Goal: Information Seeking & Learning: Check status

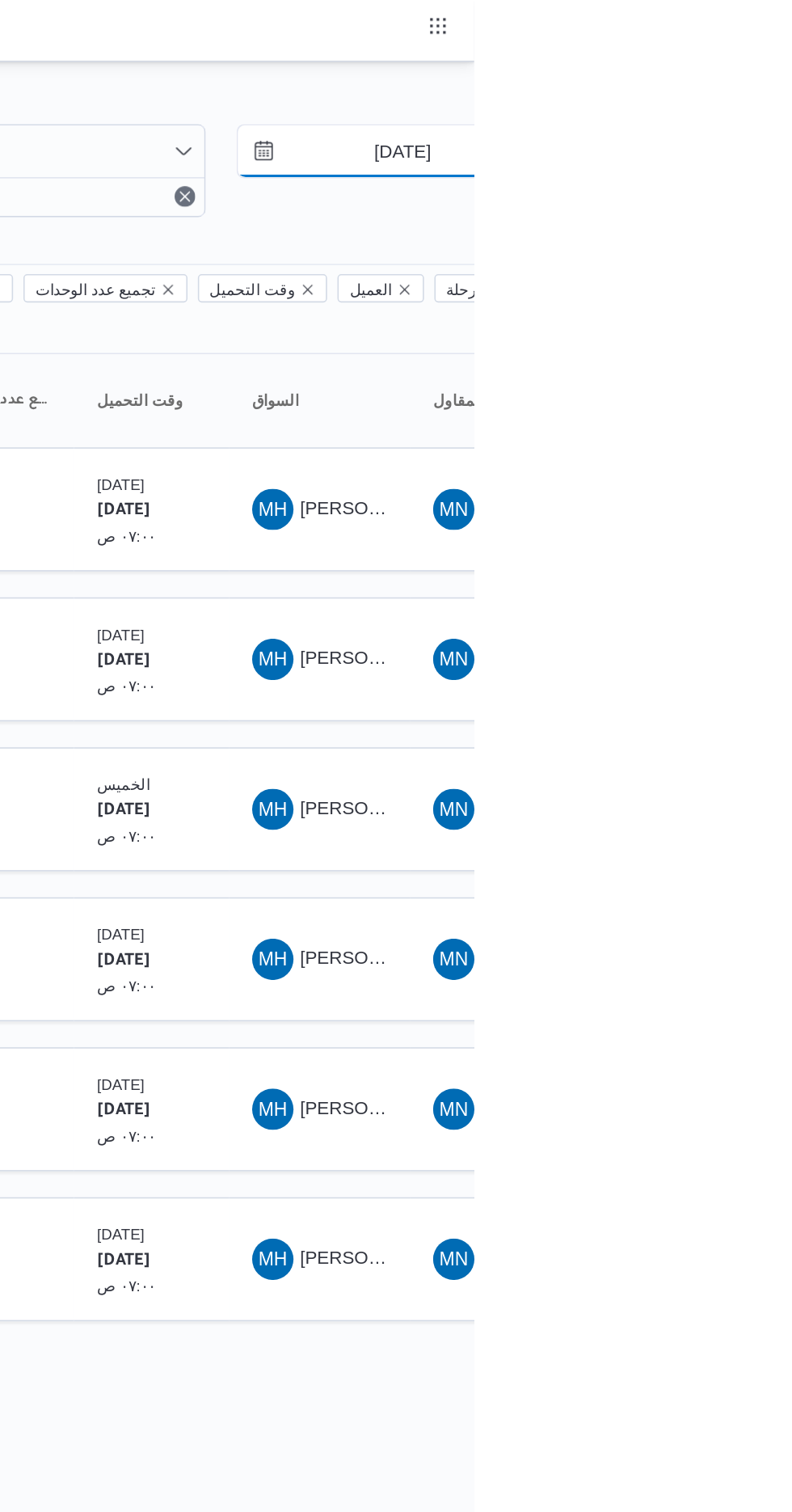
click at [745, 93] on input "[DATE]" at bounding box center [736, 94] width 184 height 33
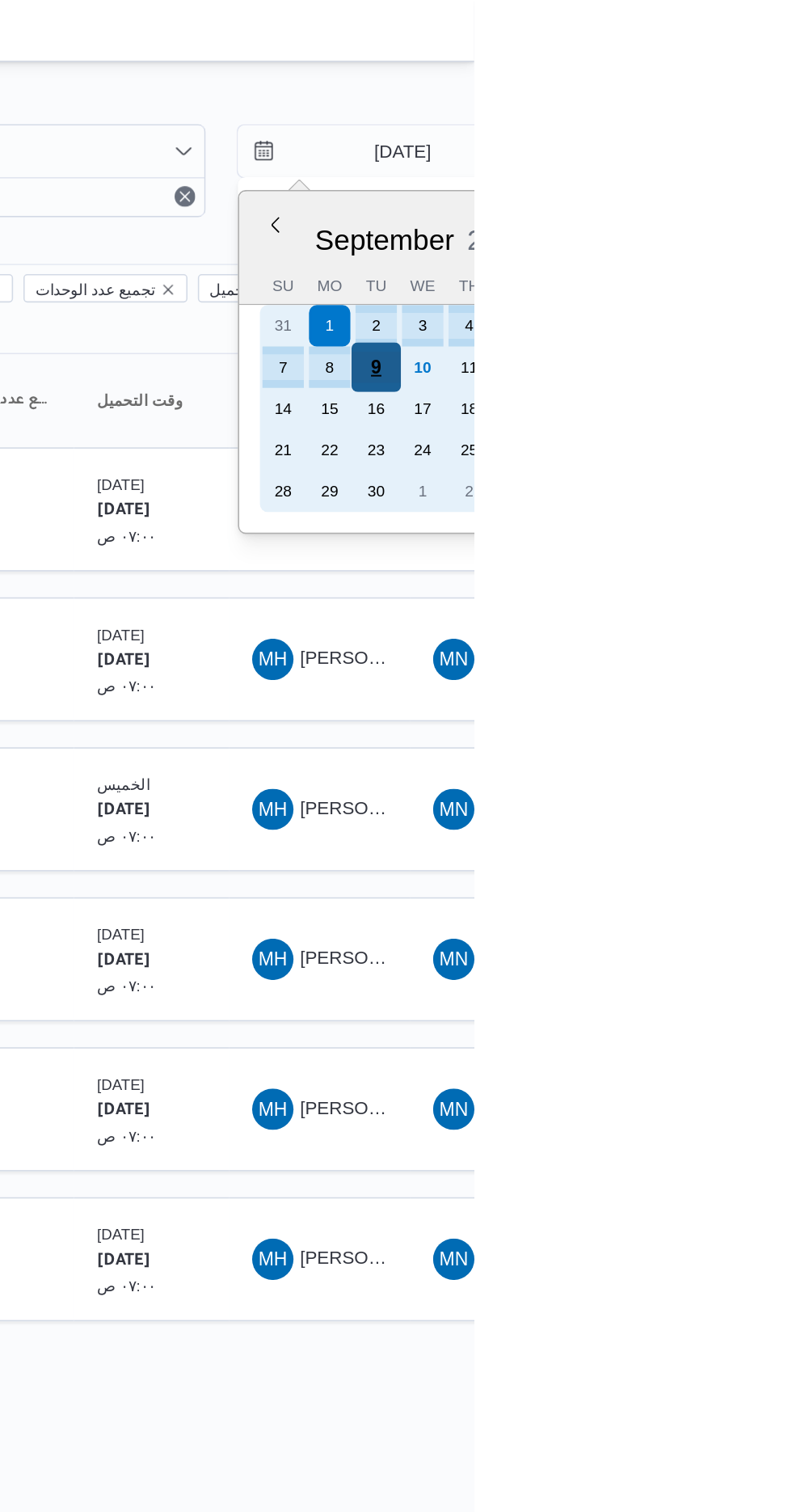
click at [730, 228] on div "9" at bounding box center [731, 229] width 31 height 31
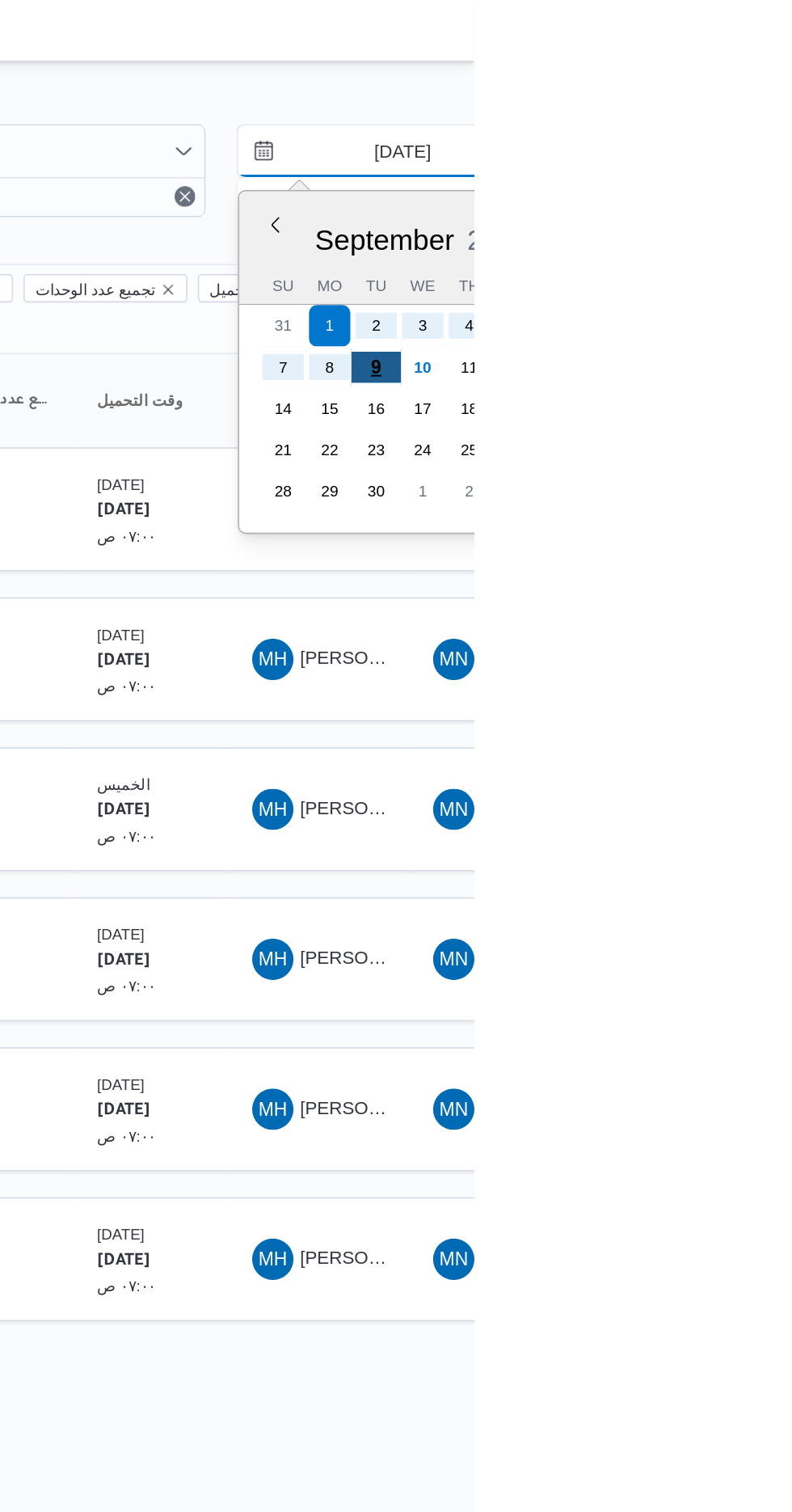
type input "[DATE]"
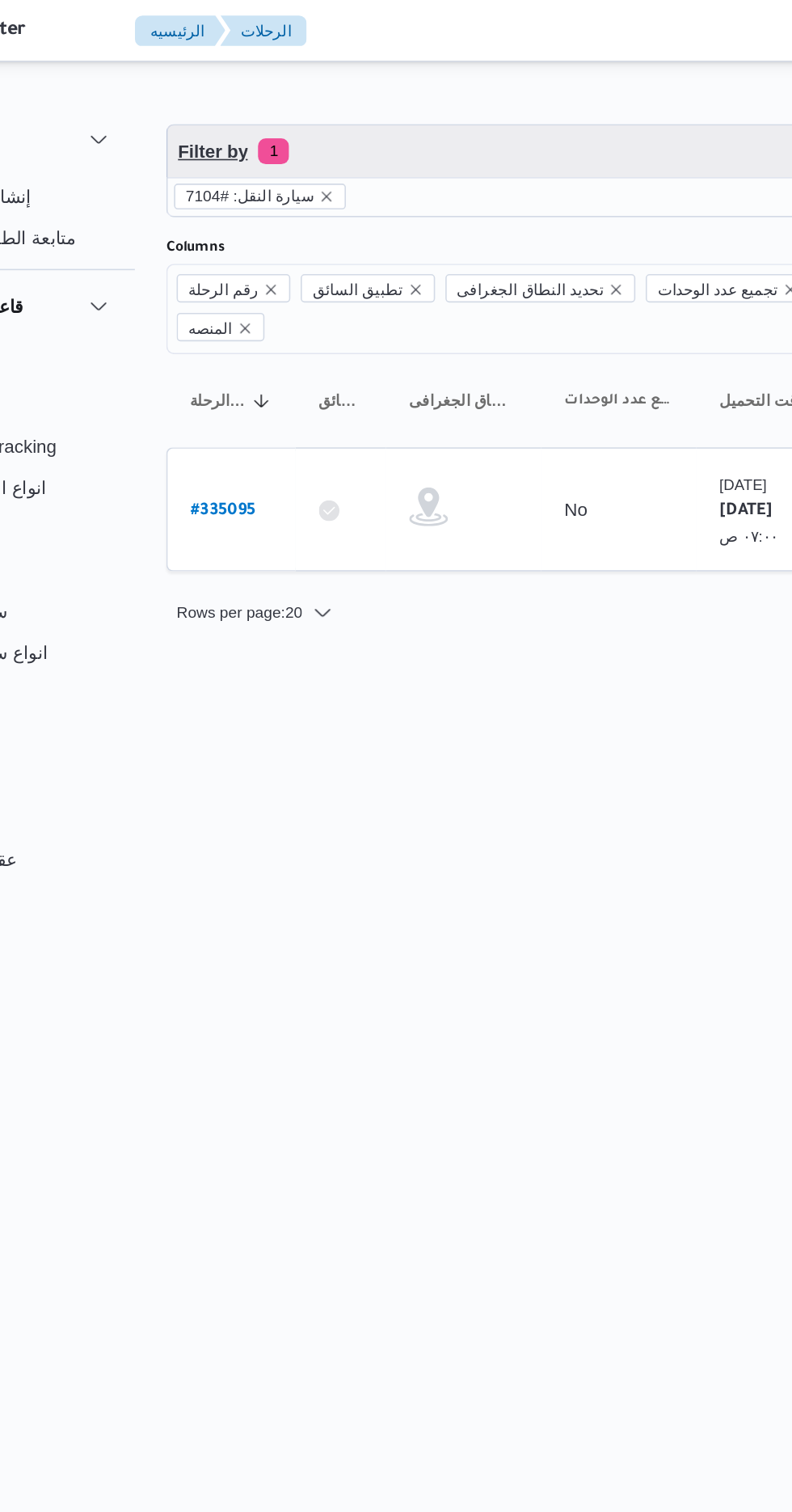
click at [383, 81] on span "Filter by 1" at bounding box center [416, 94] width 412 height 33
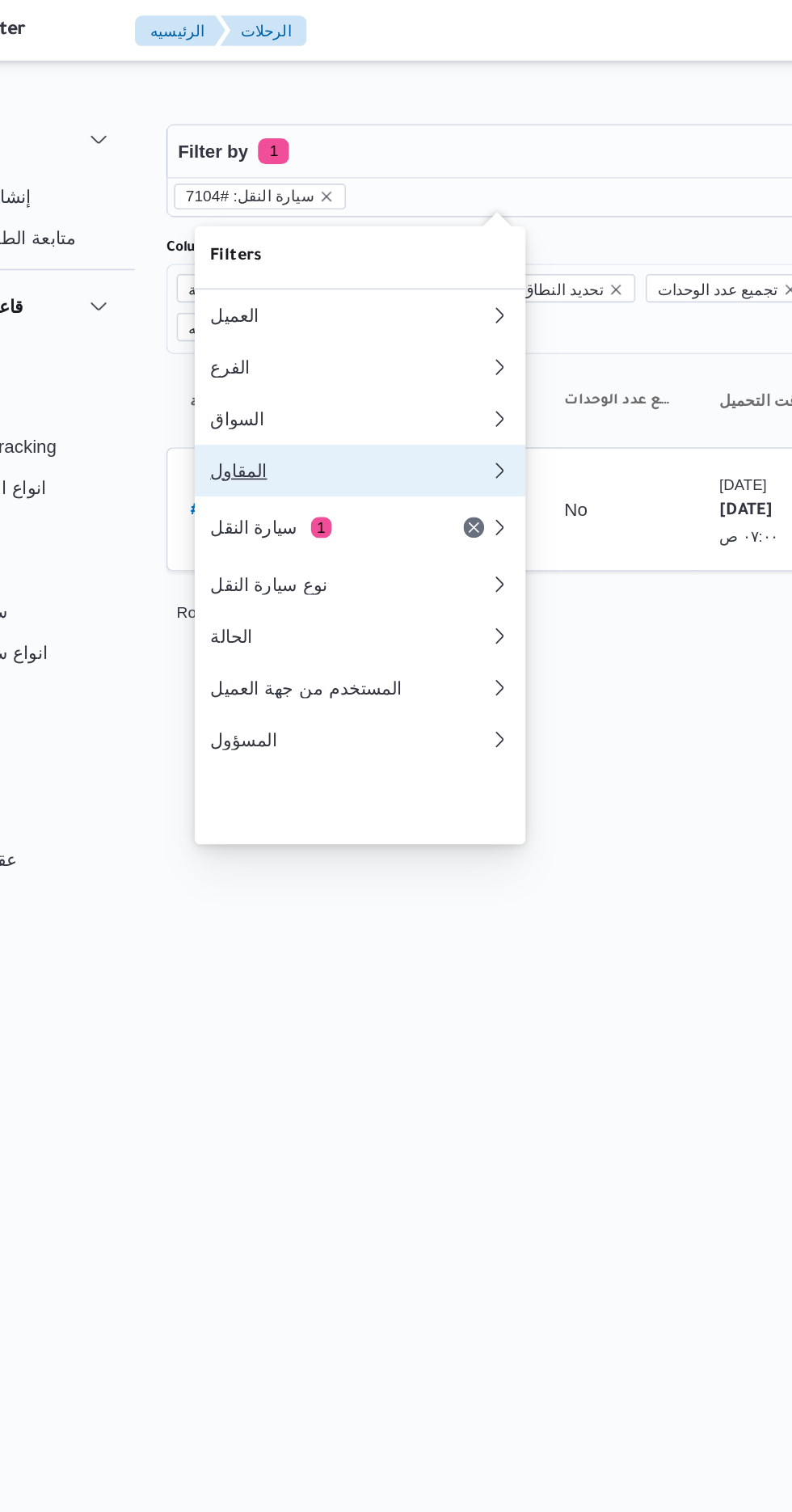
click at [326, 300] on div "المقاول" at bounding box center [325, 294] width 175 height 13
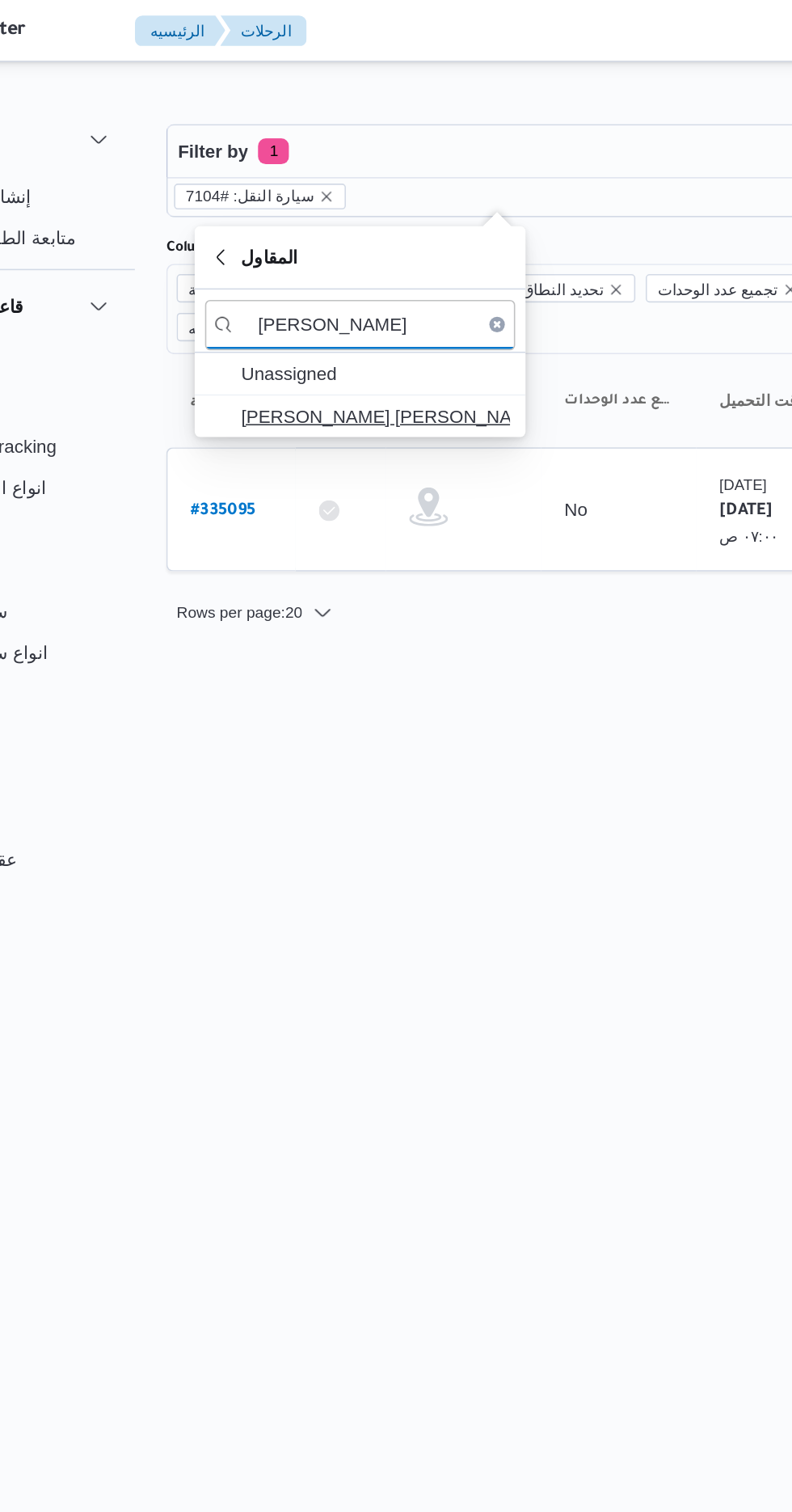
type input "[PERSON_NAME]"
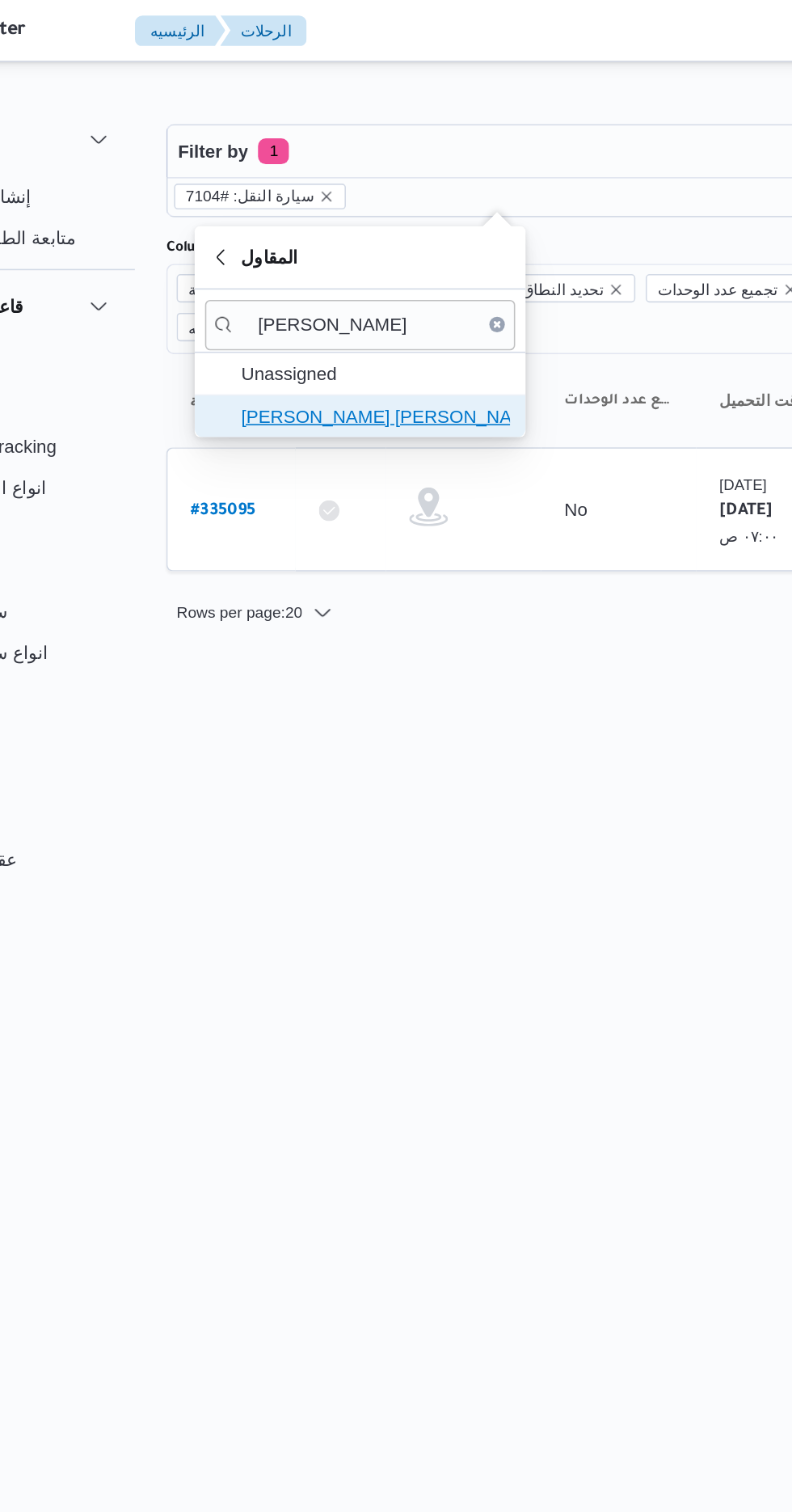
click at [373, 258] on span "[PERSON_NAME] [PERSON_NAME] [PERSON_NAME]" at bounding box center [341, 260] width 168 height 19
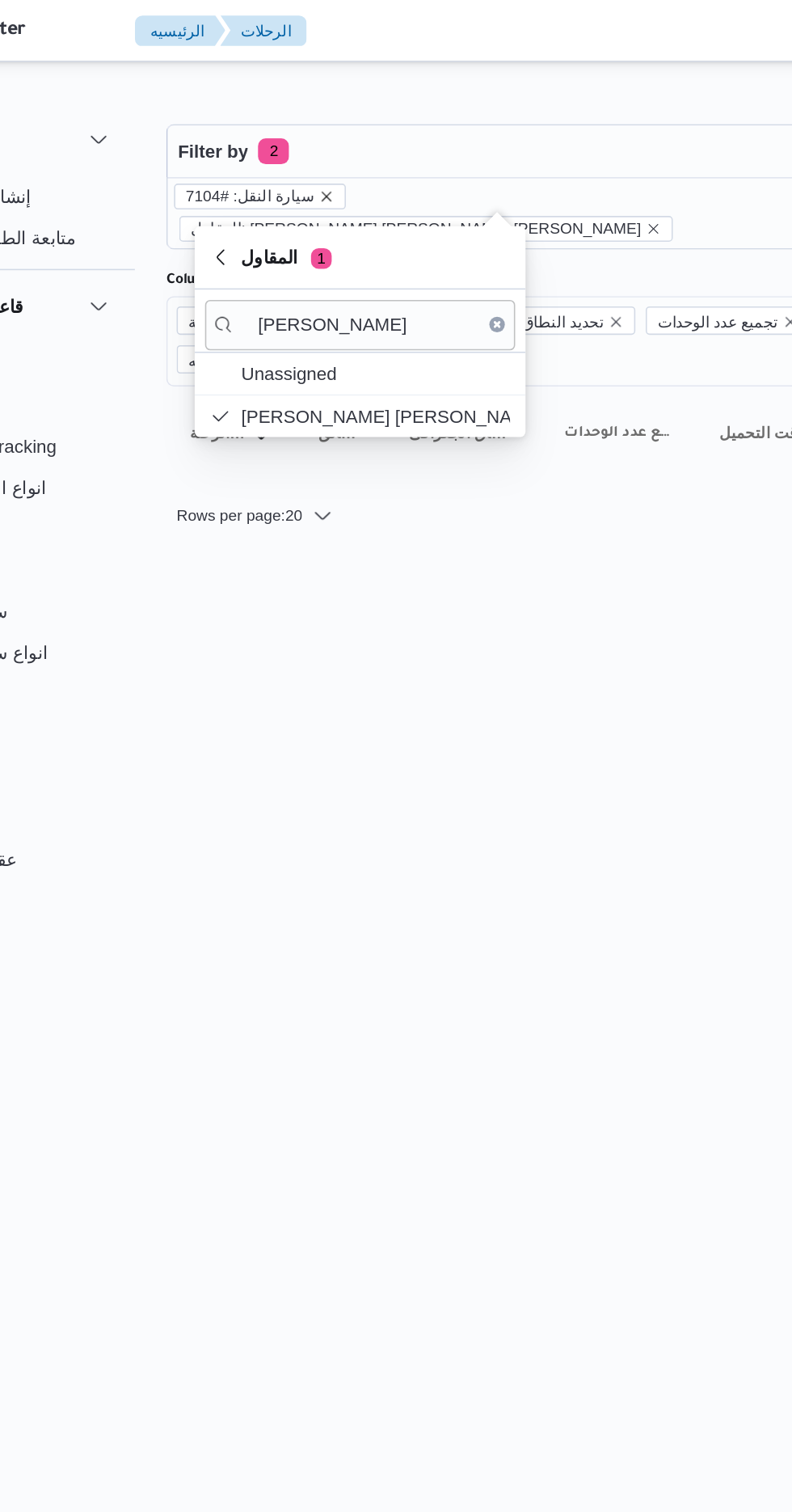
click at [308, 122] on icon "remove selected entity" at bounding box center [311, 123] width 7 height 7
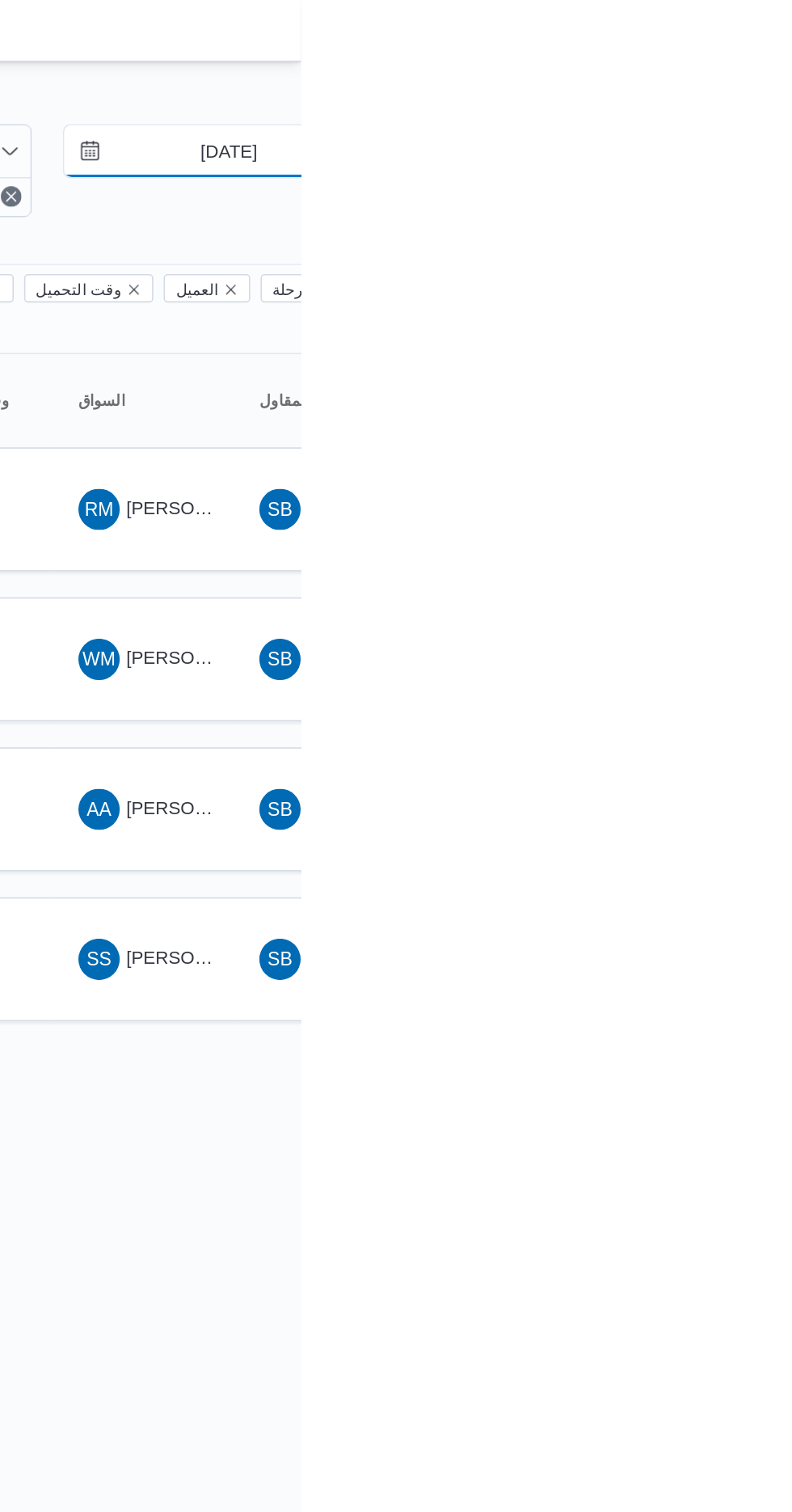
click at [748, 96] on input "[DATE]" at bounding box center [736, 94] width 184 height 33
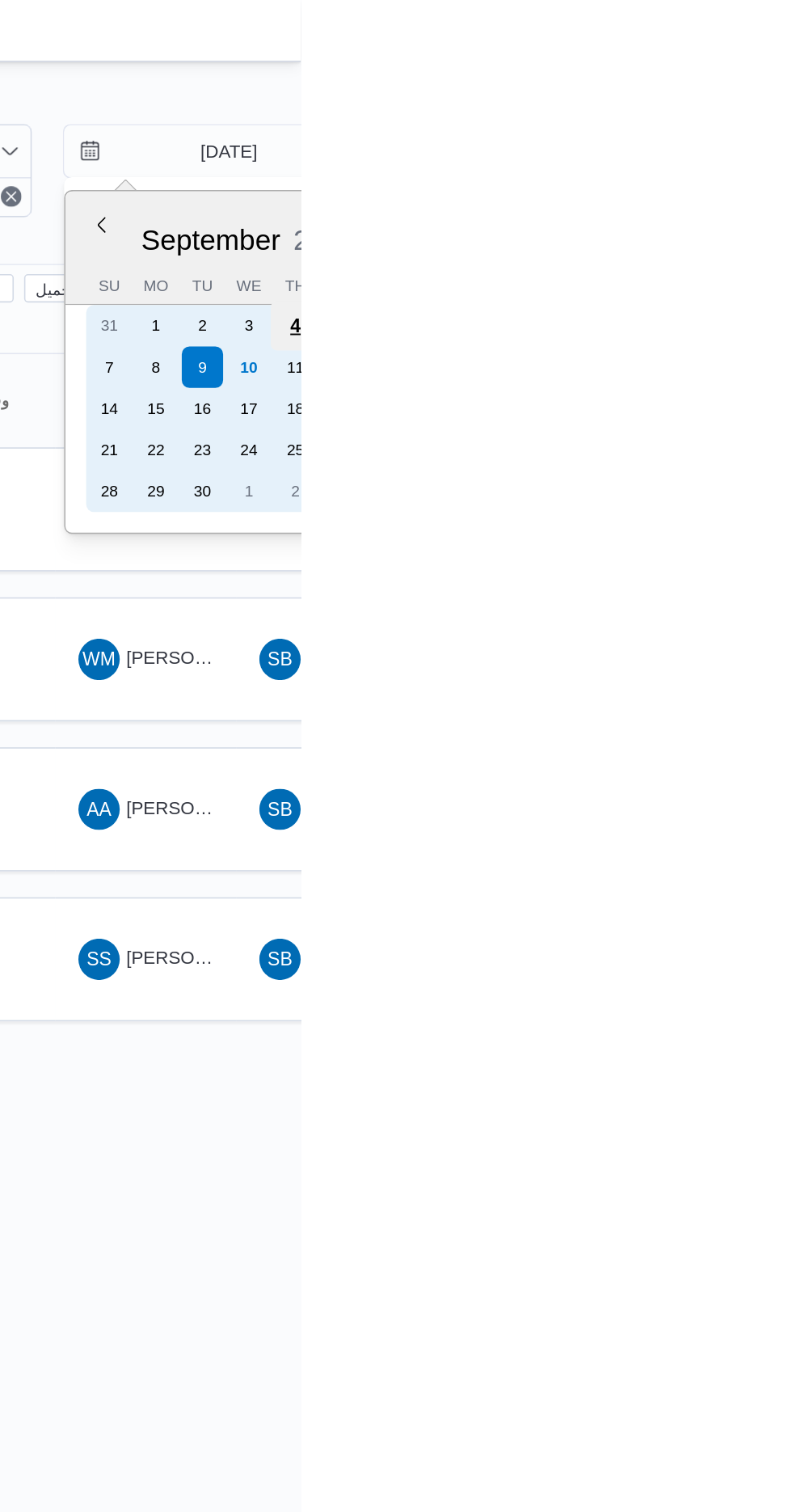
click at [788, 202] on div "4" at bounding box center [789, 204] width 31 height 31
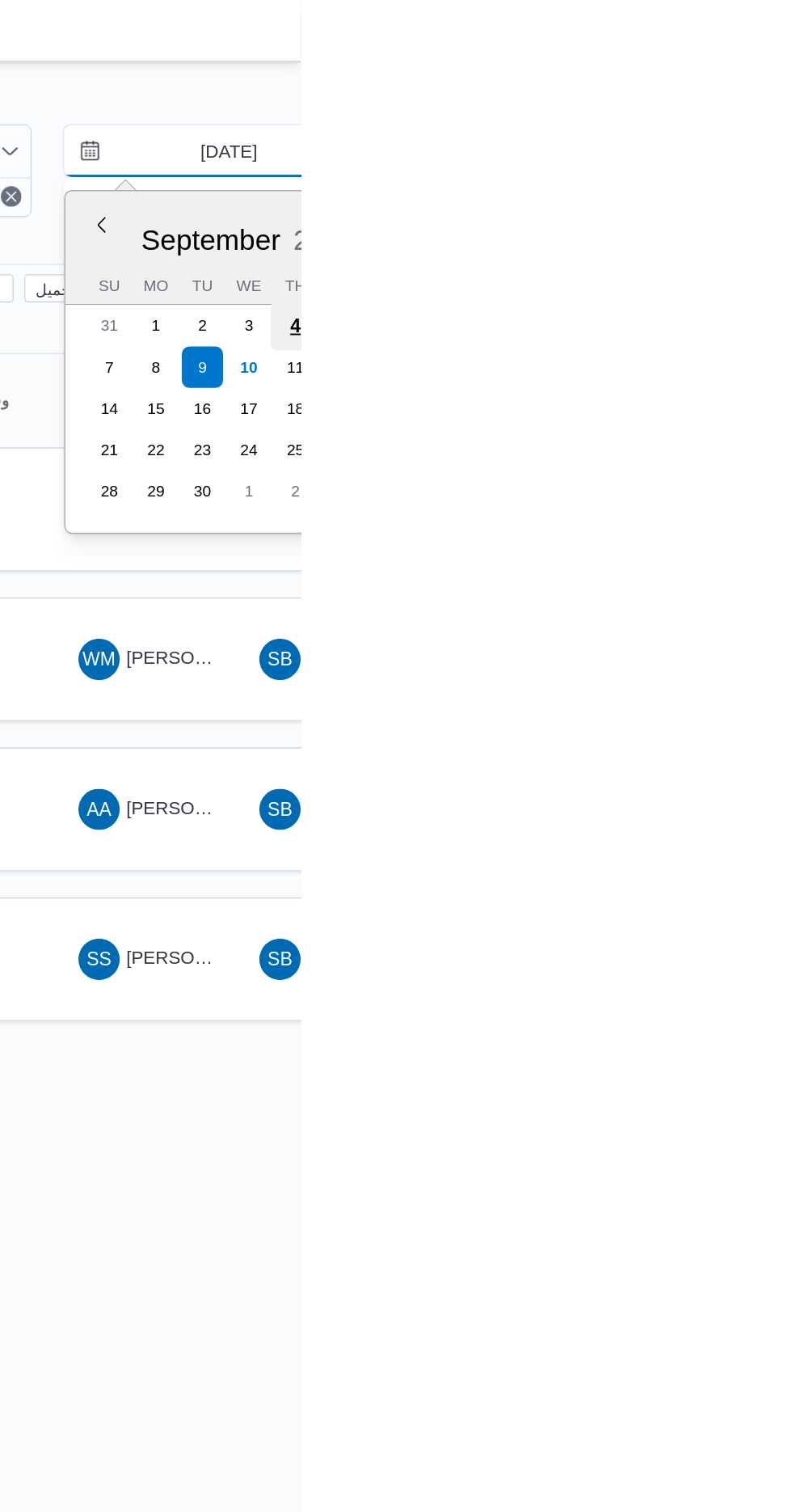
type input "[DATE]"
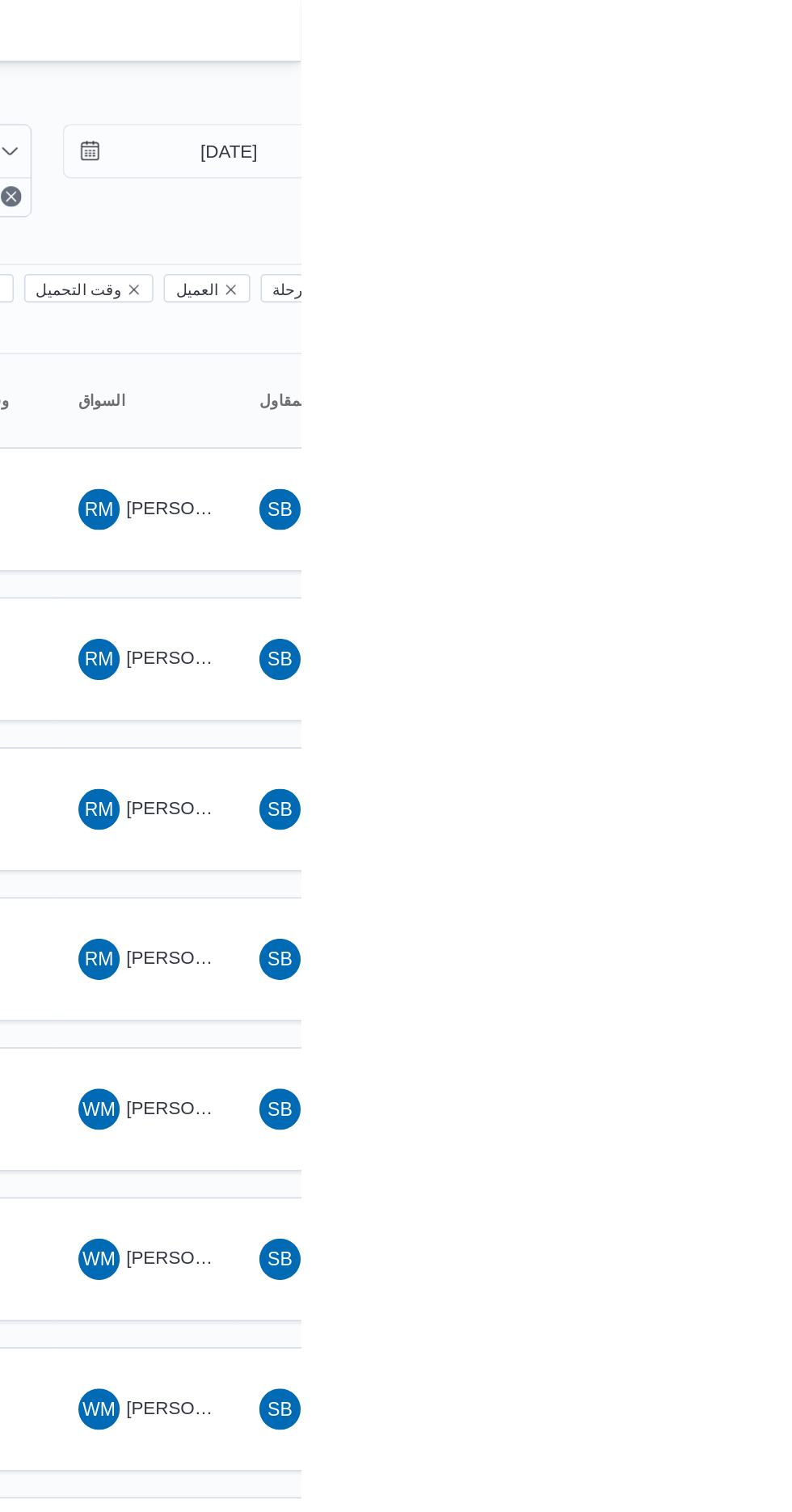
type input "[DATE]"
